Goal: Find specific page/section: Find specific page/section

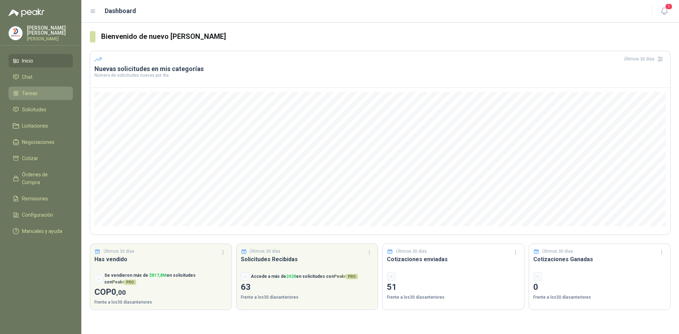
click at [32, 93] on span "Tareas" at bounding box center [30, 93] width 16 height 8
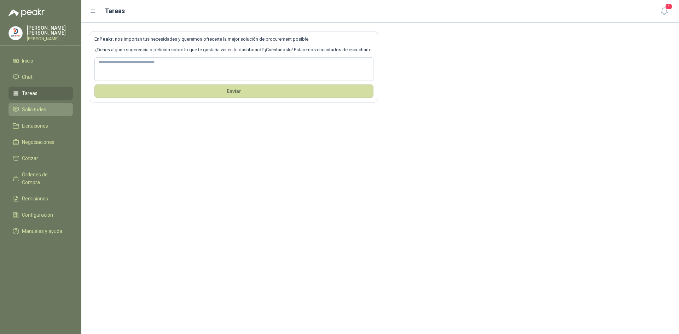
click at [30, 109] on span "Solicitudes" at bounding box center [34, 110] width 24 height 8
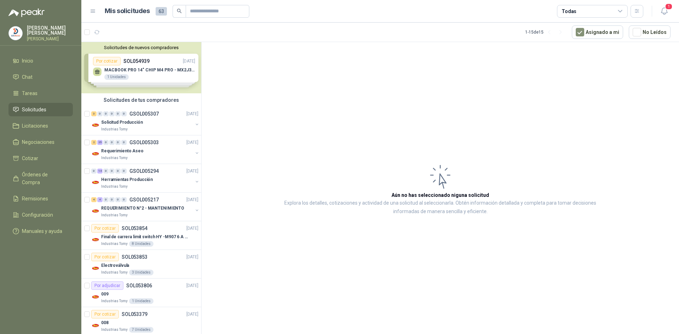
click at [154, 68] on div "Solicitudes de nuevos compradores Por cotizar SOL054939 [DATE] MACBOOK PRO 14" …" at bounding box center [141, 67] width 120 height 51
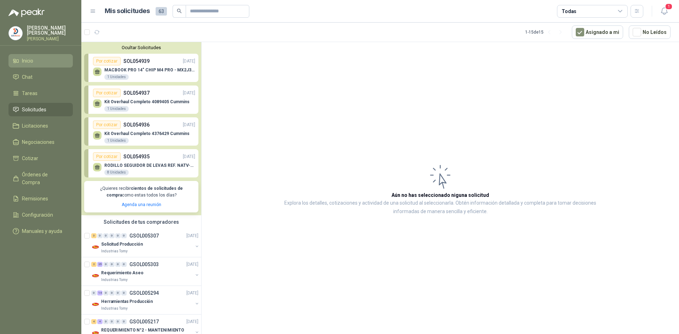
click at [37, 60] on li "Inicio" at bounding box center [41, 61] width 56 height 8
